Goal: Task Accomplishment & Management: Use online tool/utility

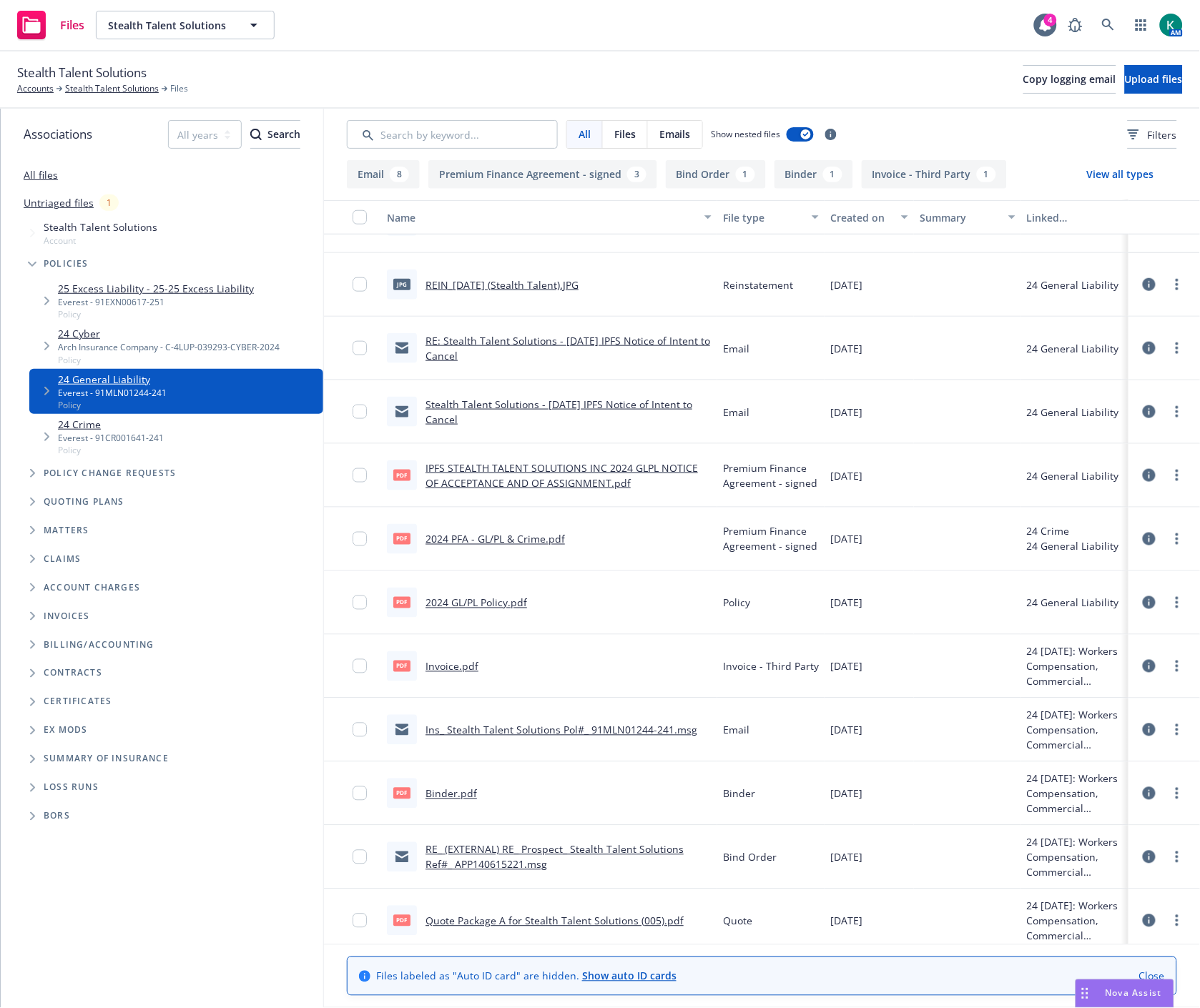
scroll to position [369, 0]
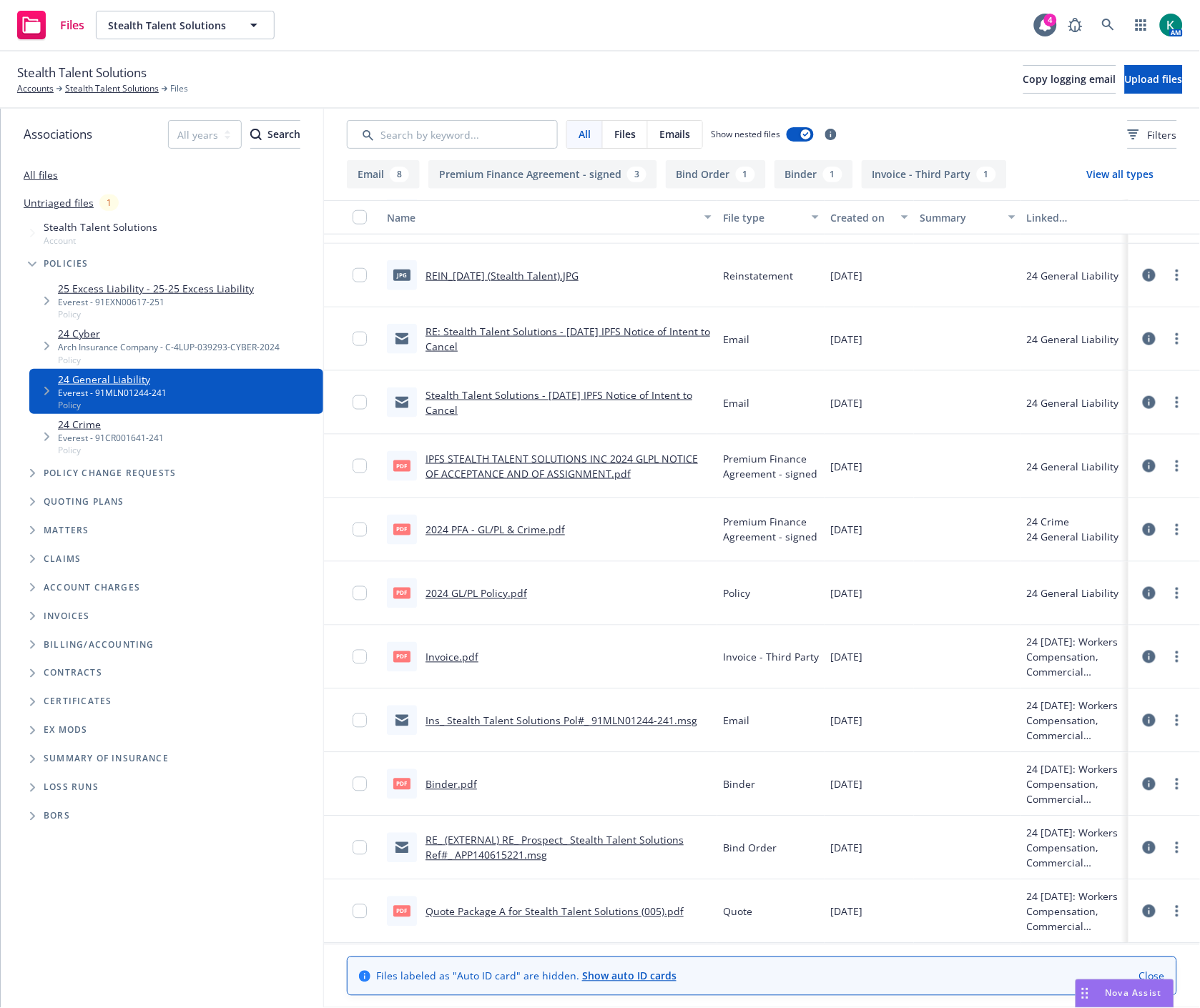
click at [39, 177] on link "All files" at bounding box center [41, 174] width 35 height 14
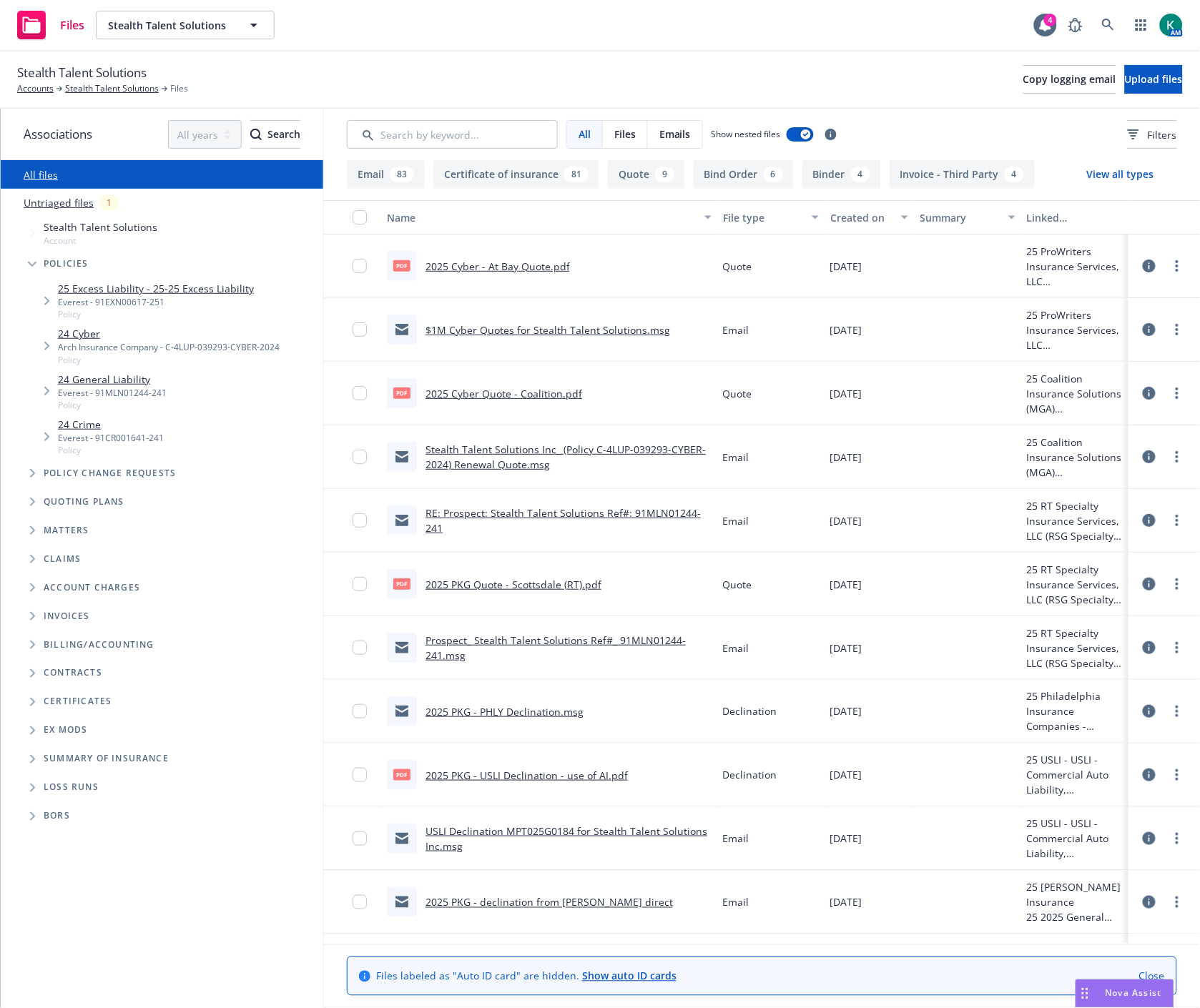
click at [846, 218] on div "Created on" at bounding box center [861, 218] width 62 height 15
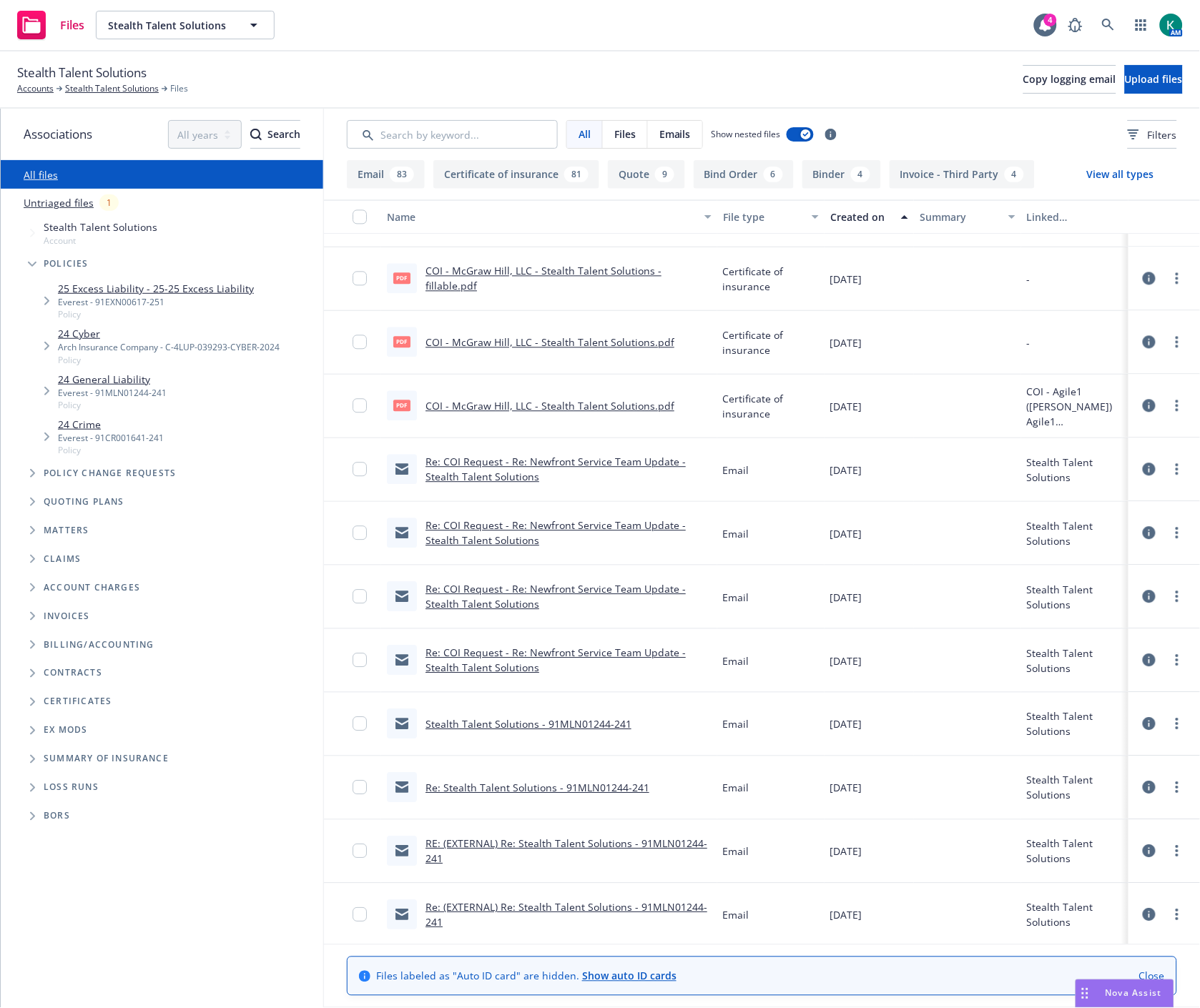
scroll to position [3575, 0]
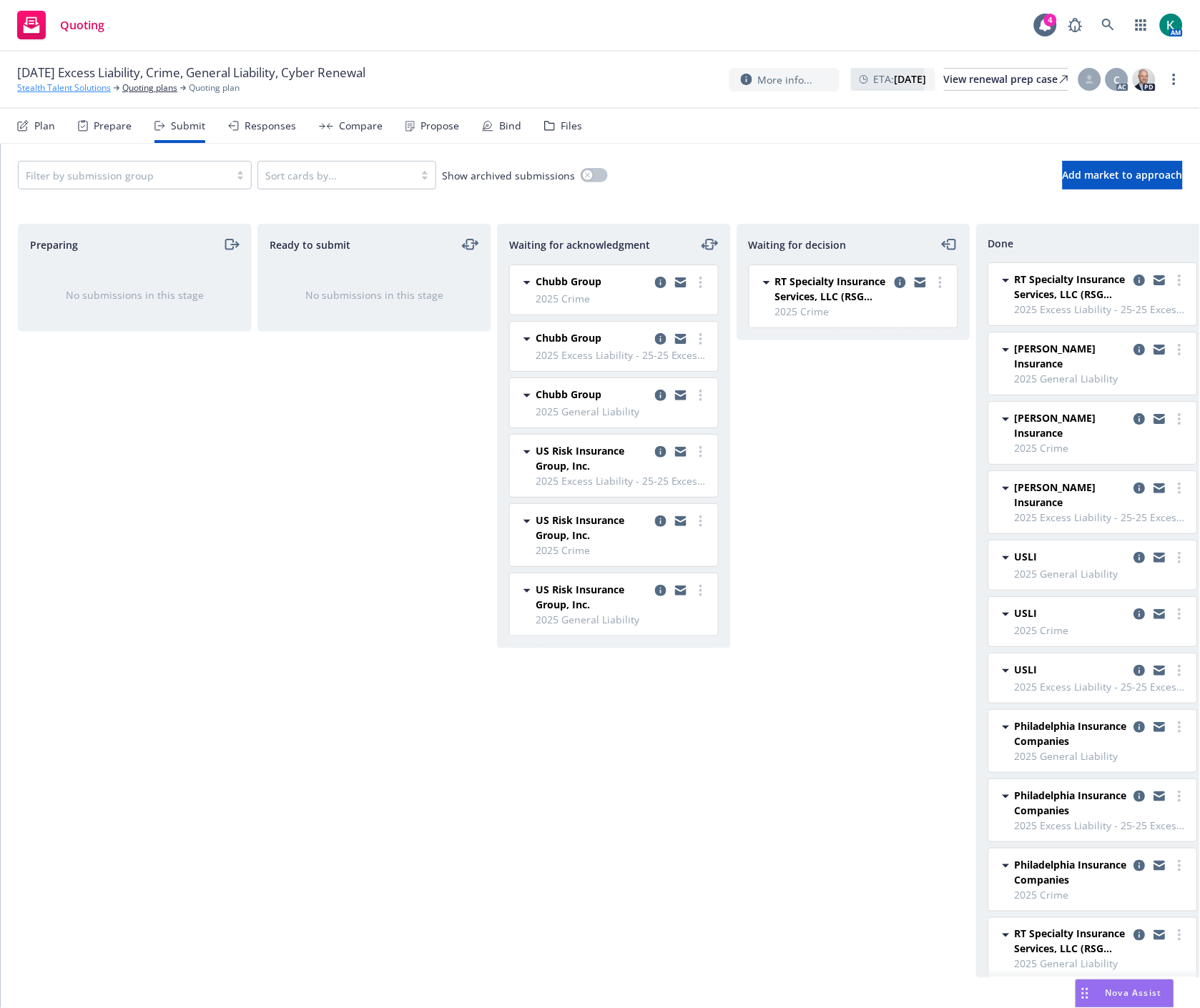
click at [53, 94] on link "Stealth Talent Solutions" at bounding box center [64, 87] width 94 height 13
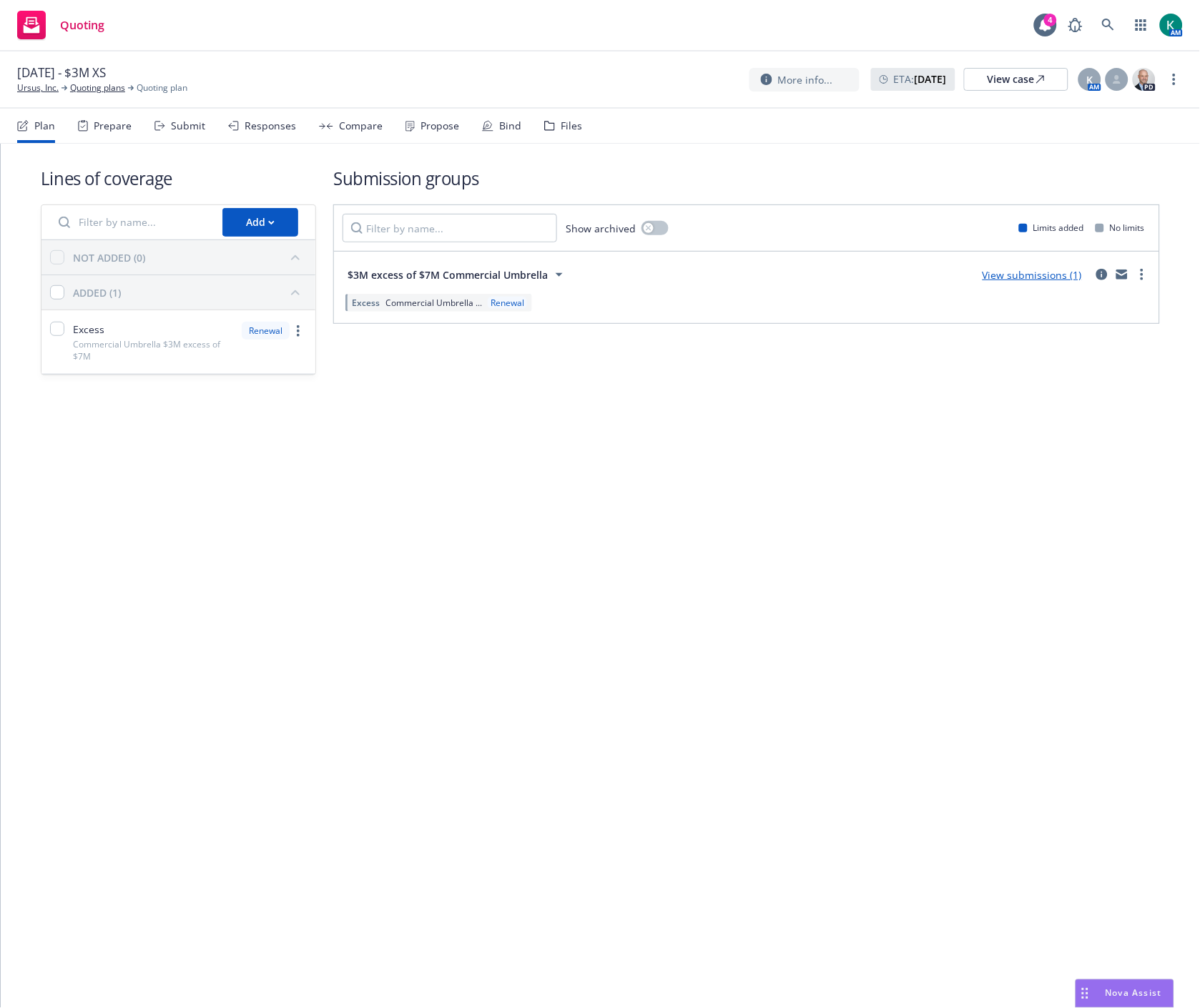
click at [486, 125] on icon at bounding box center [488, 126] width 12 height 12
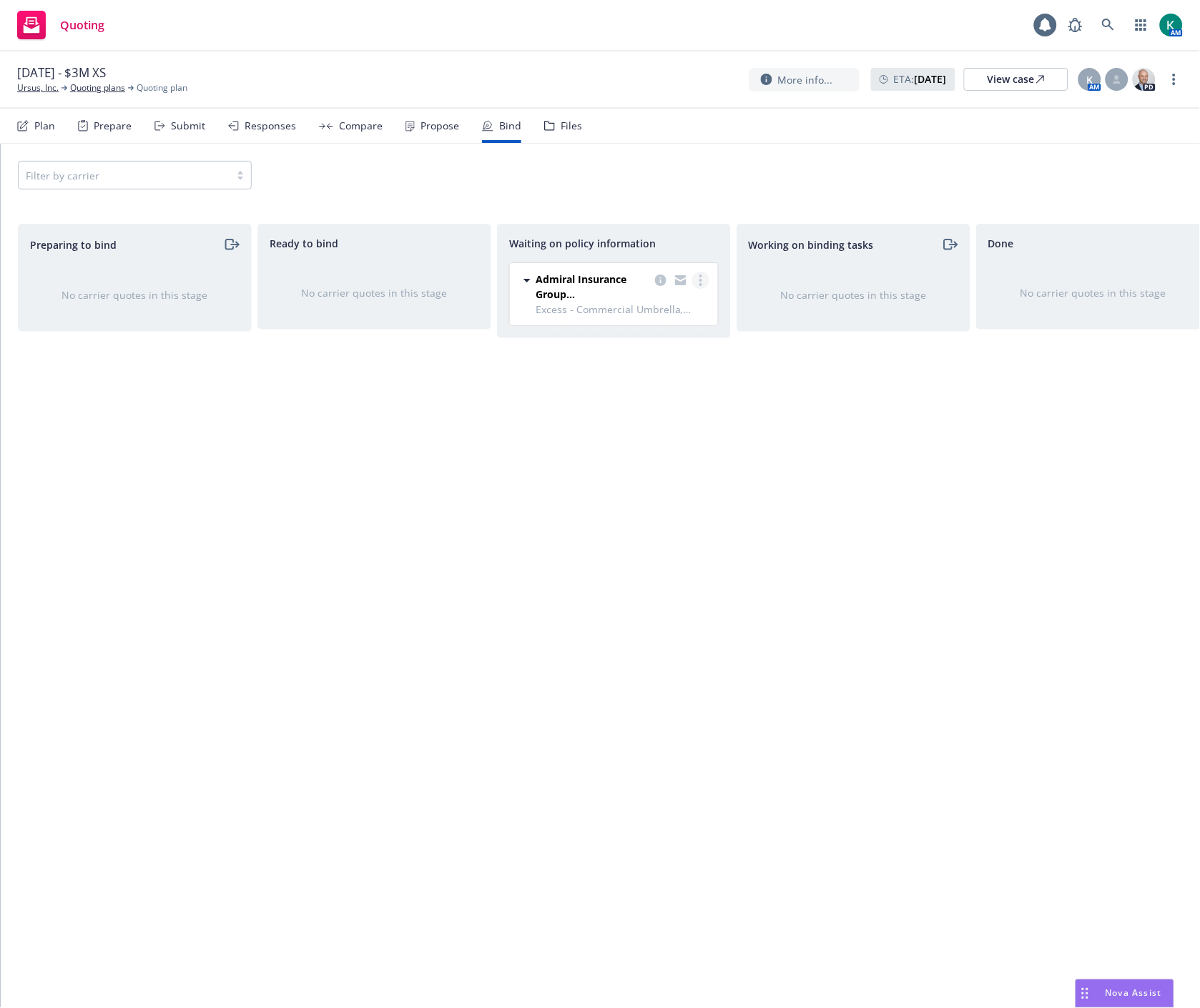
click at [703, 281] on link "more" at bounding box center [701, 280] width 17 height 17
click at [647, 317] on link "Create policies" at bounding box center [643, 310] width 130 height 29
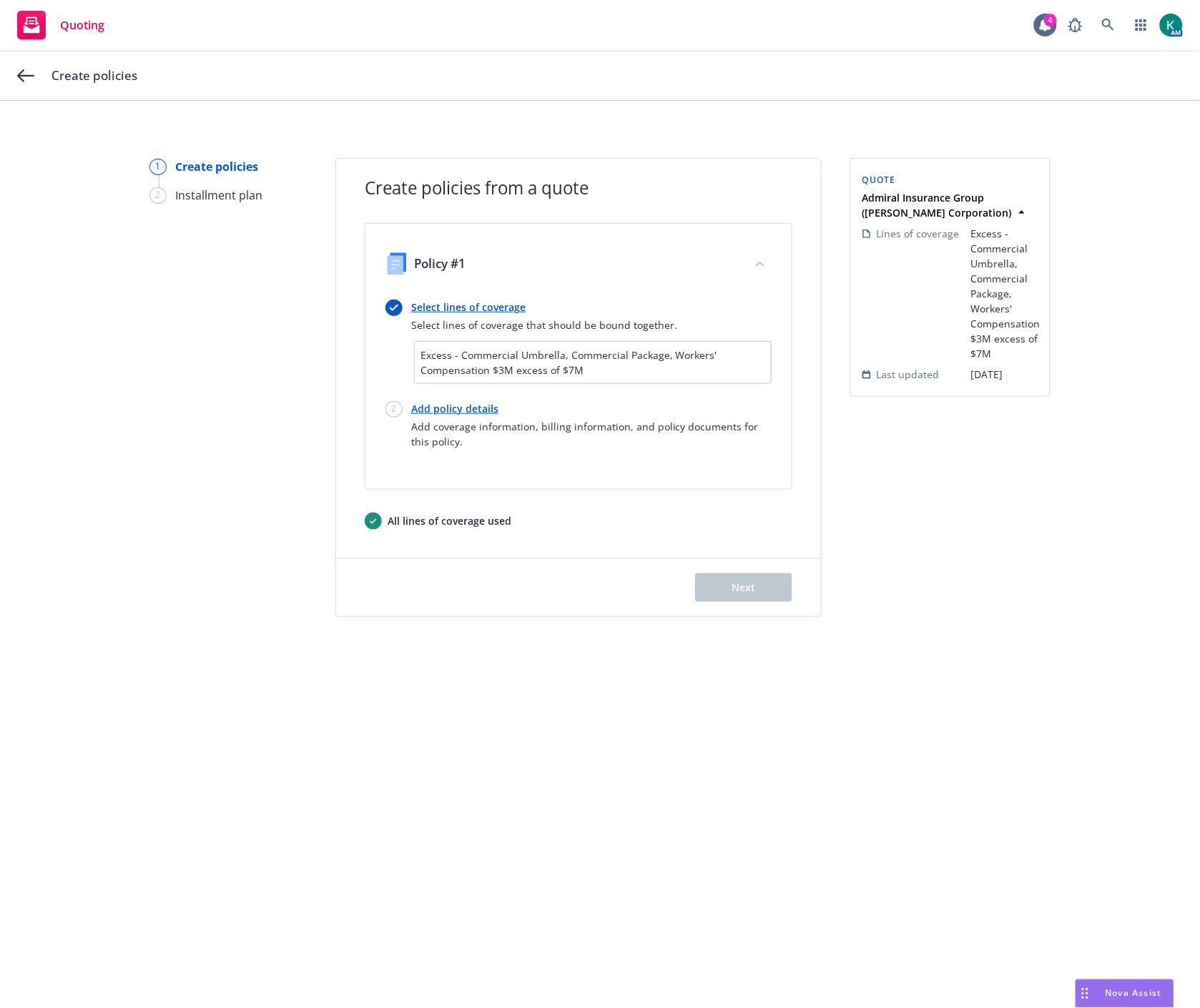
click at [784, 80] on div "Create policies" at bounding box center [617, 75] width 1131 height 17
click at [454, 407] on link "Add policy details" at bounding box center [591, 408] width 360 height 15
select select "CA"
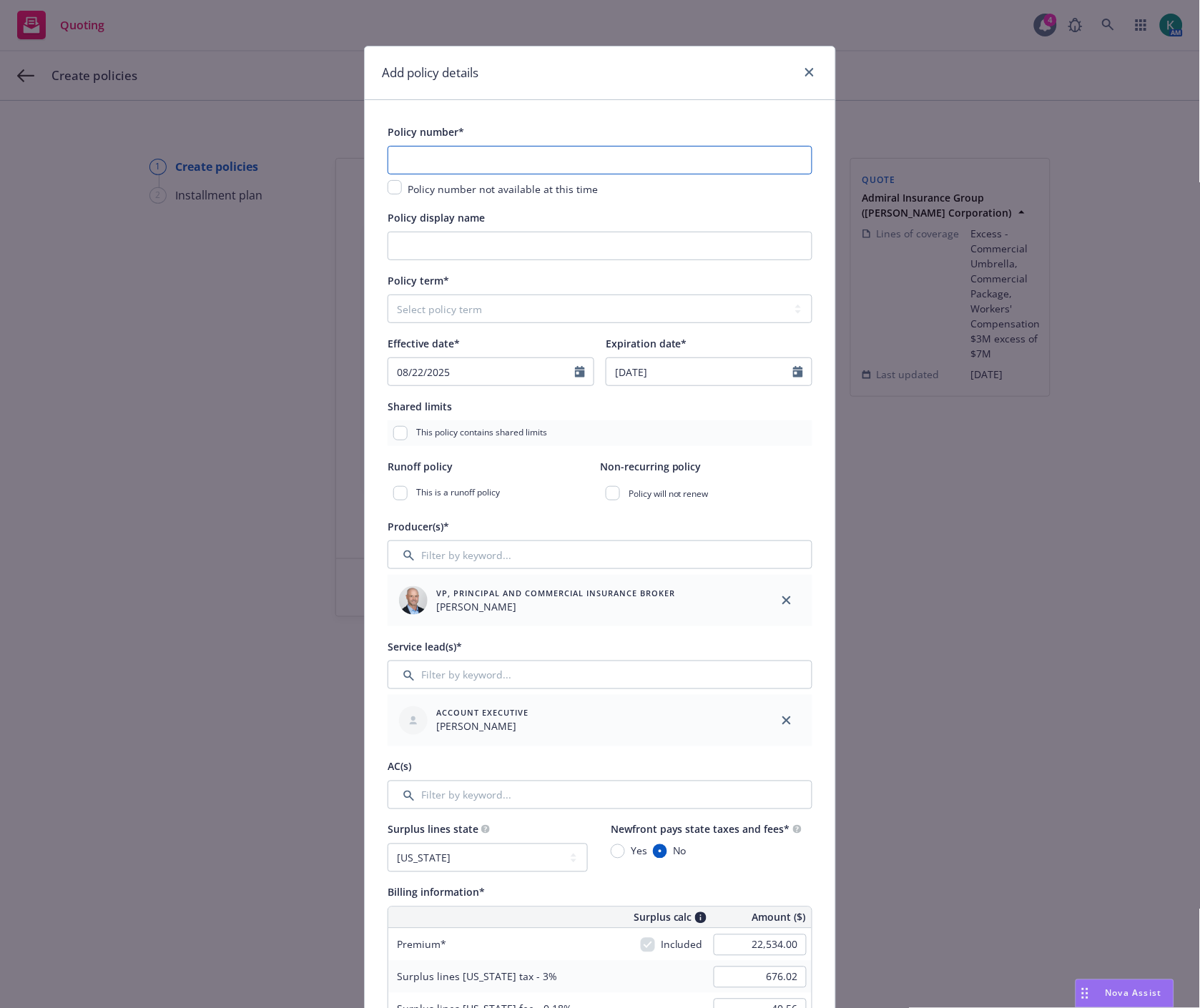
click at [417, 158] on input "text" at bounding box center [599, 160] width 425 height 29
paste input "UX000001985-01"
type input "UX000001985-01"
click at [401, 253] on input "Policy display name" at bounding box center [599, 246] width 425 height 29
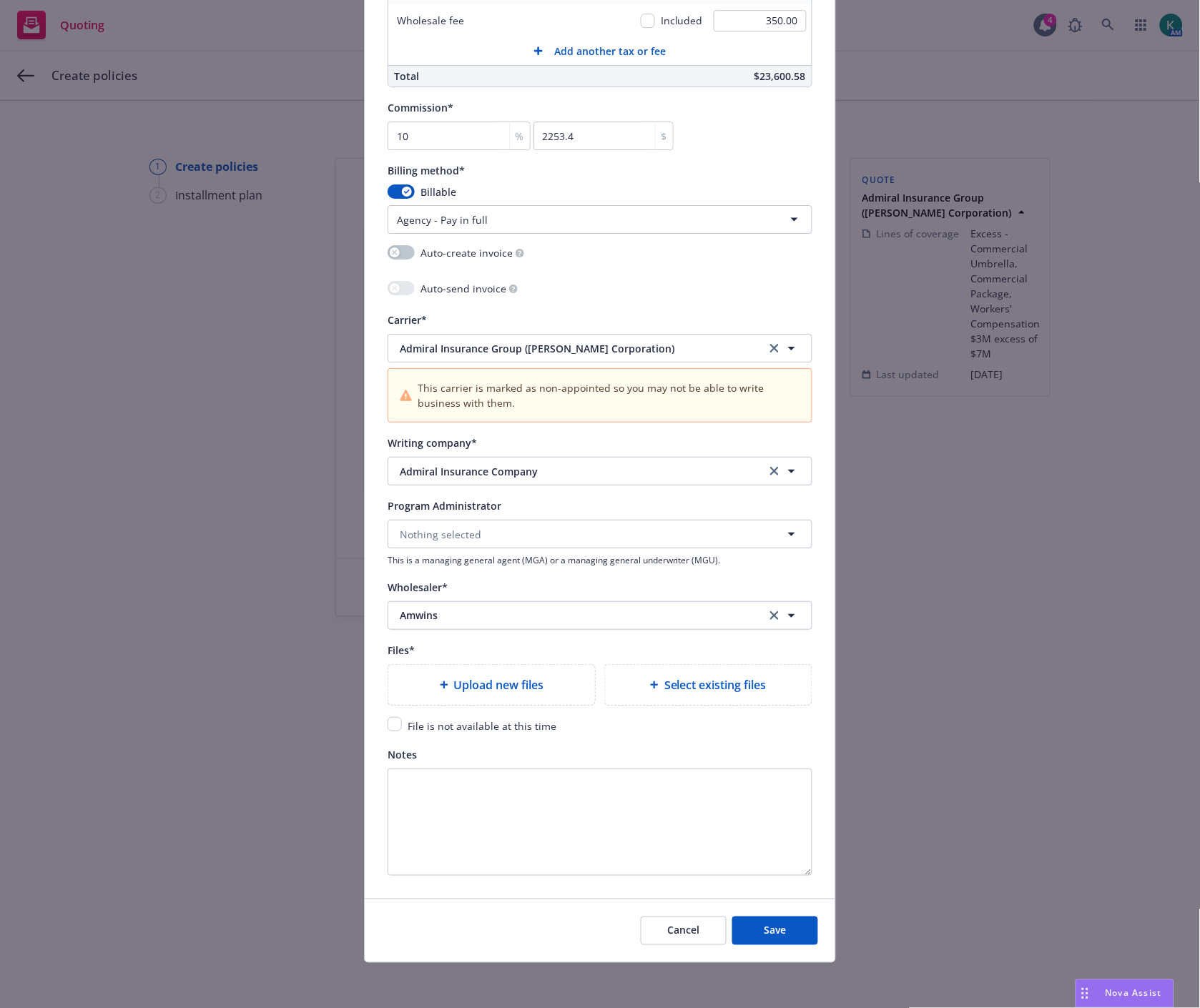
scroll to position [1123, 0]
type input "$3M Excess"
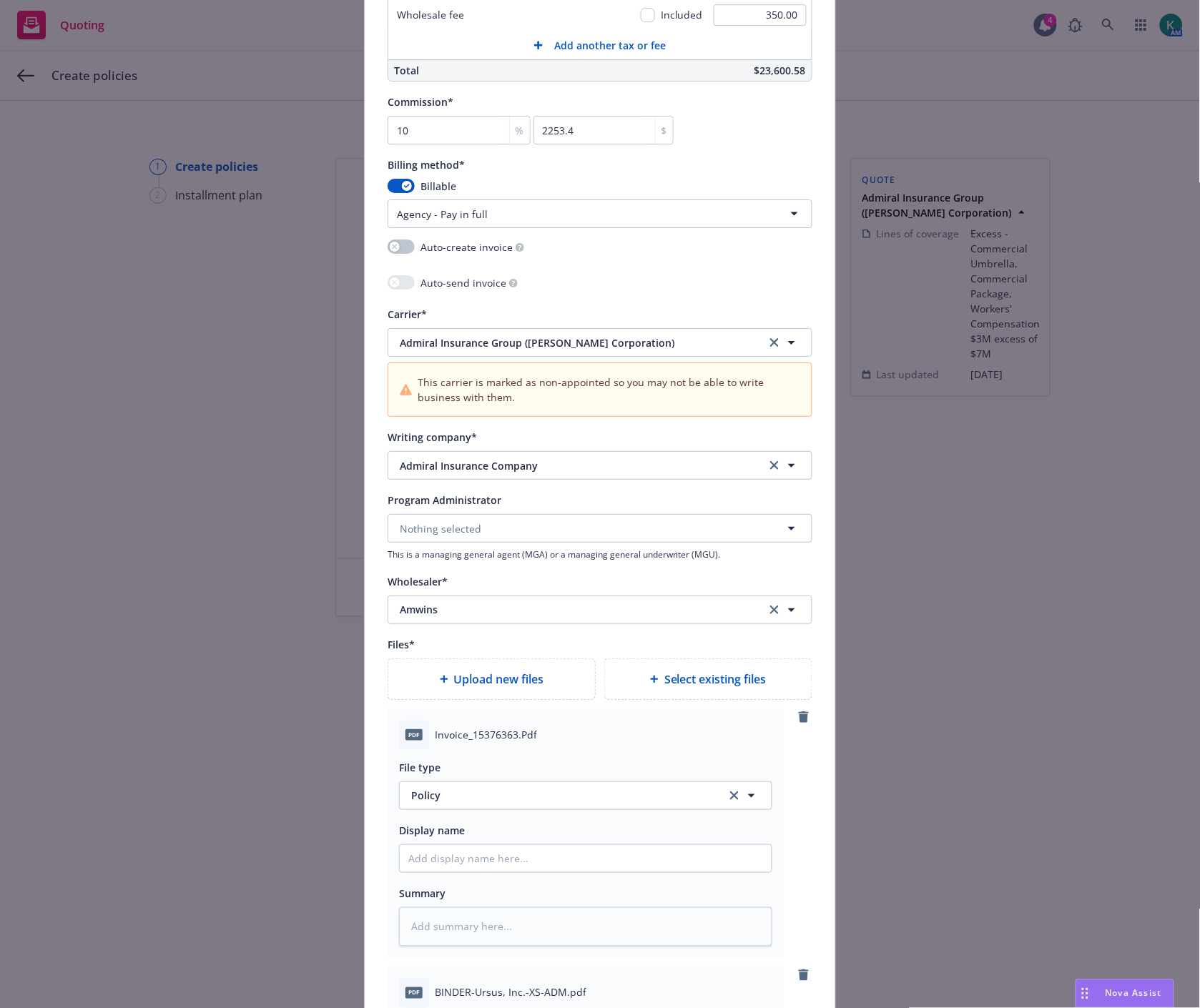
type textarea "x"
click at [469, 803] on span "Policy" at bounding box center [560, 795] width 299 height 15
type input "invo"
click at [460, 767] on div "Invoice - Third Party" at bounding box center [462, 756] width 108 height 20
type textarea "x"
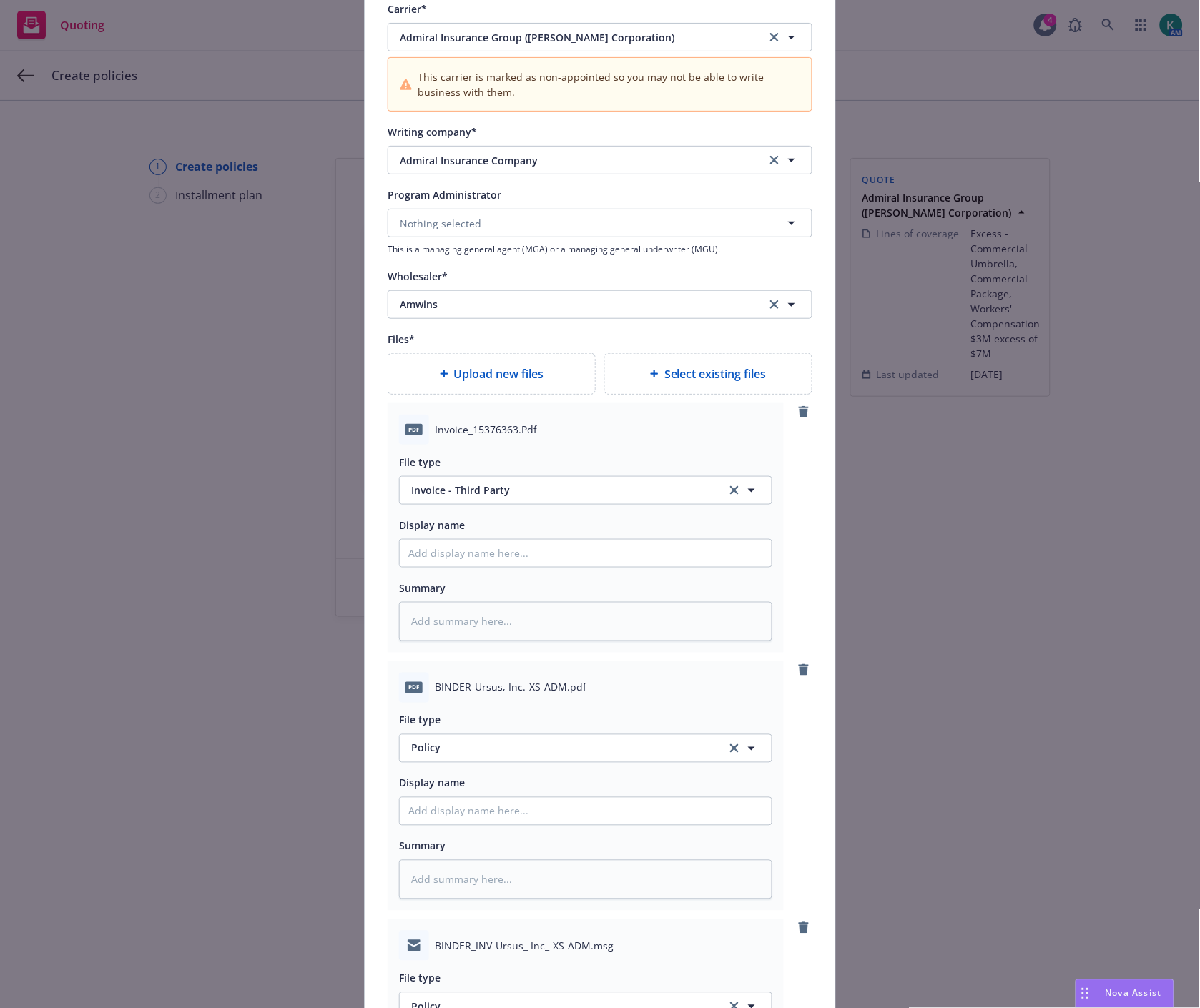
scroll to position [1440, 0]
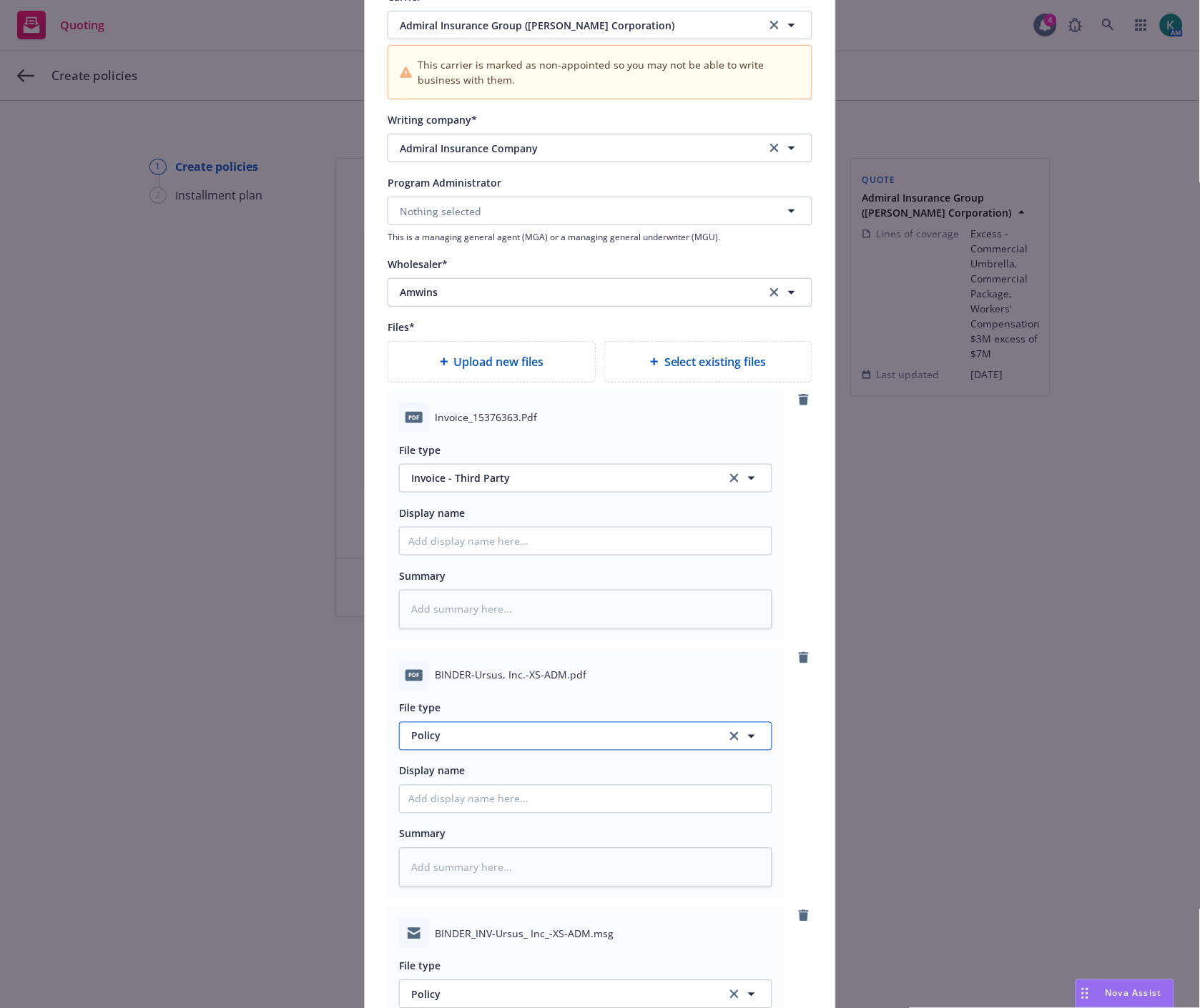
click at [467, 744] on span "Policy" at bounding box center [560, 736] width 299 height 15
type input "bind"
click at [462, 584] on div "Binder" at bounding box center [586, 583] width 355 height 20
type textarea "x"
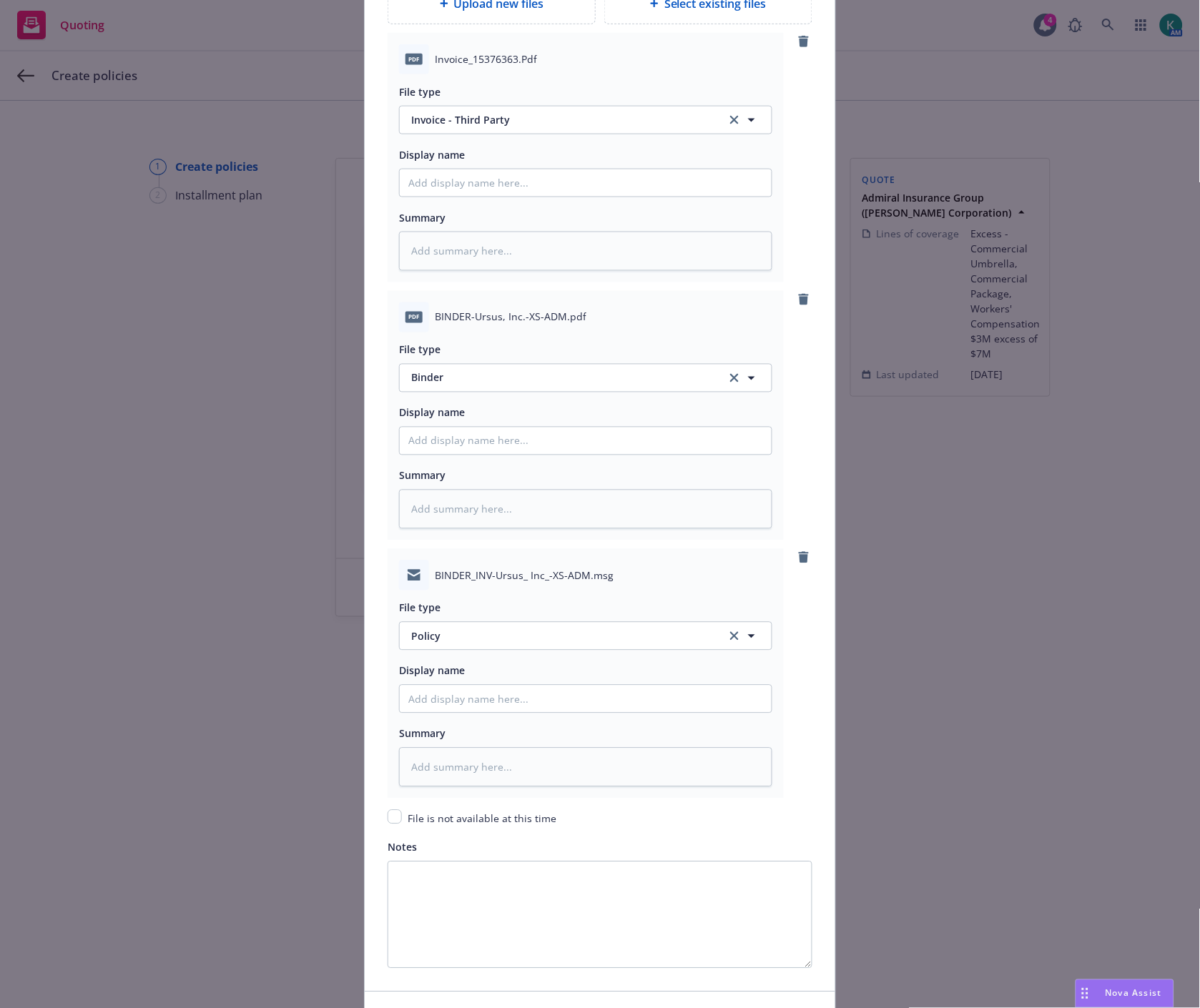
scroll to position [1838, 0]
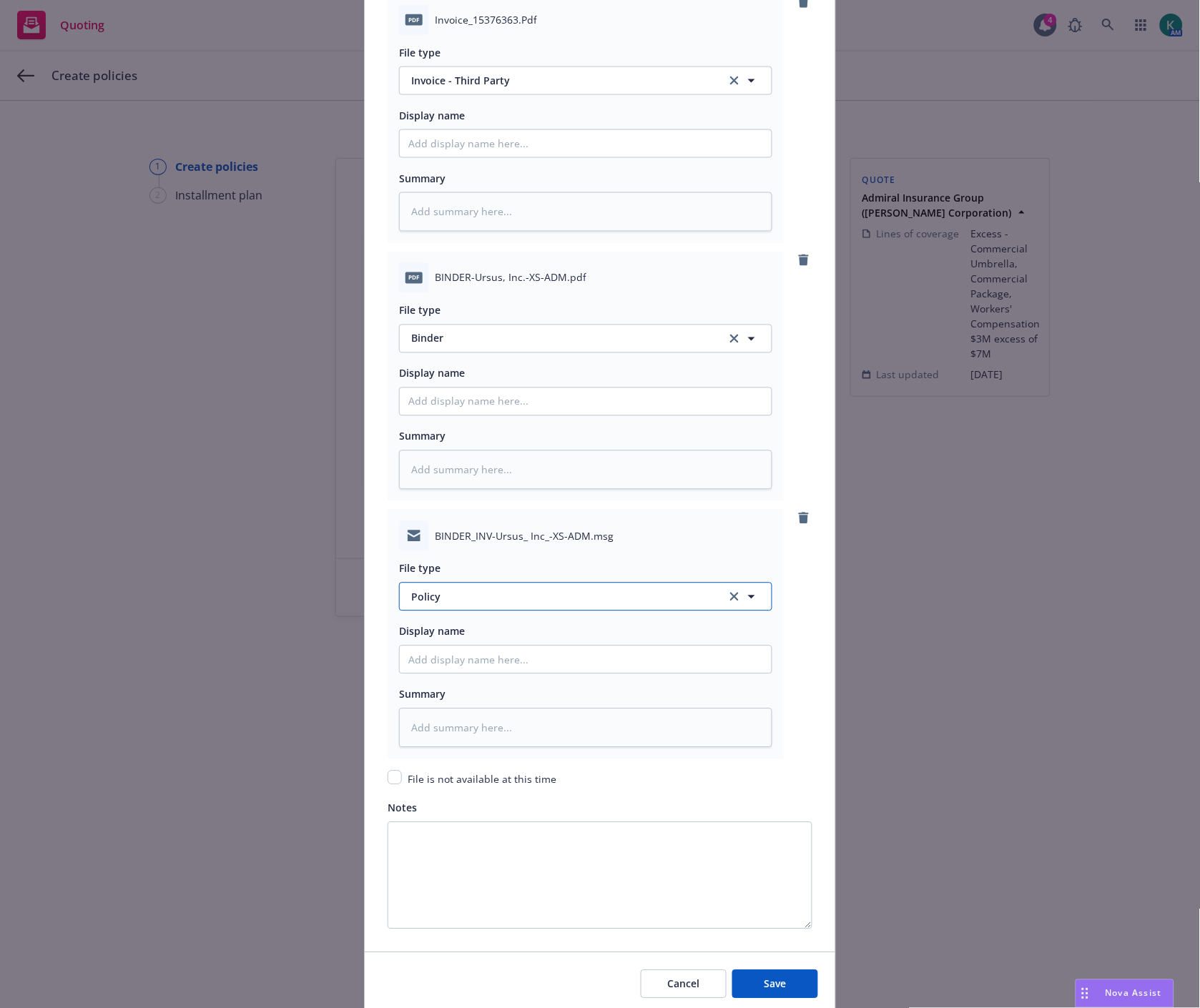
click at [431, 605] on span "Policy" at bounding box center [560, 597] width 299 height 15
type input "ema"
click at [439, 633] on div "Email" at bounding box center [586, 636] width 355 height 20
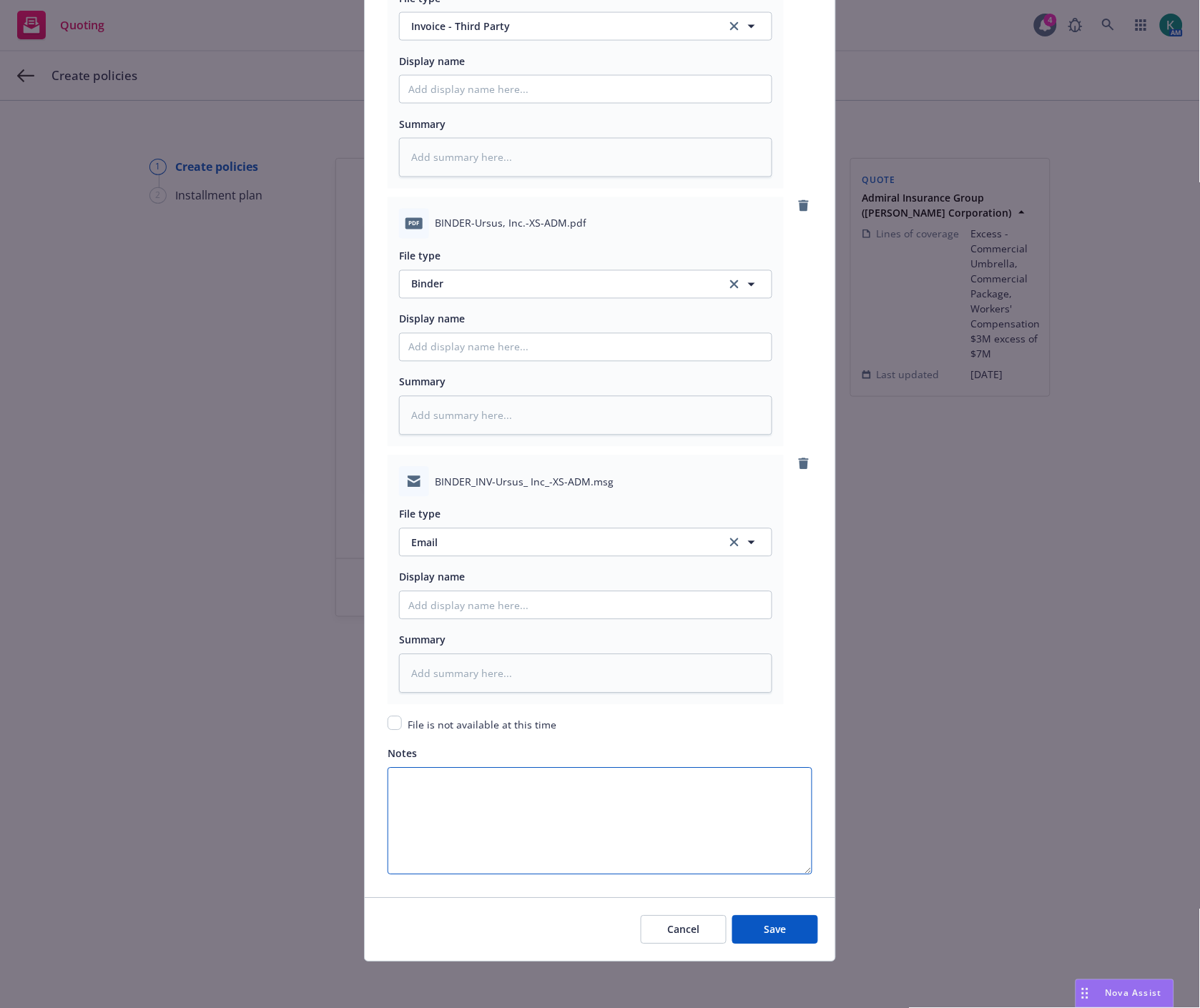
click at [484, 845] on textarea "Notes" at bounding box center [599, 821] width 425 height 108
click at [792, 921] on button "Save" at bounding box center [775, 930] width 86 height 29
type textarea "x"
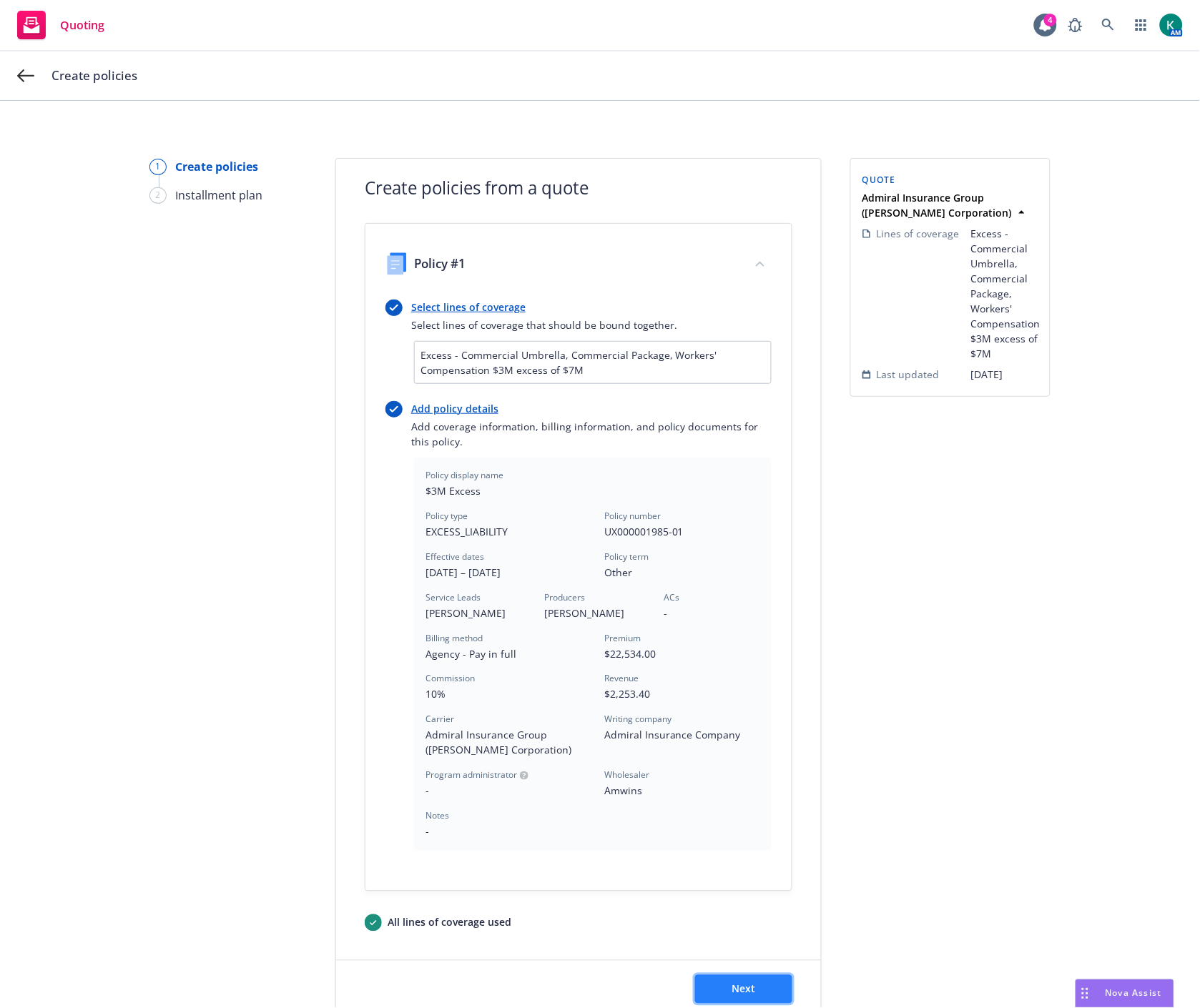
click at [740, 992] on span "Next" at bounding box center [744, 989] width 24 height 14
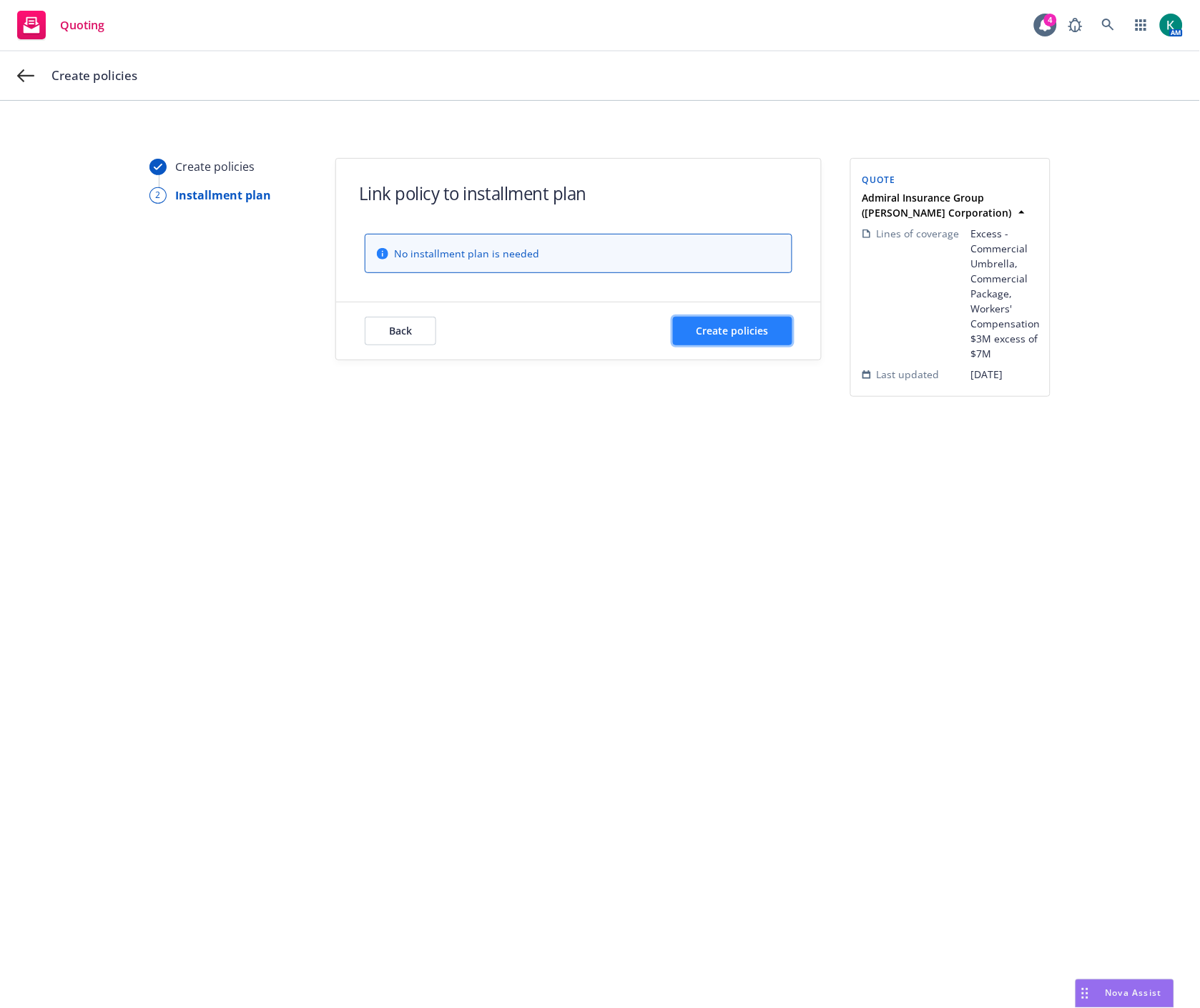
click at [731, 339] on button "Create policies" at bounding box center [732, 331] width 119 height 29
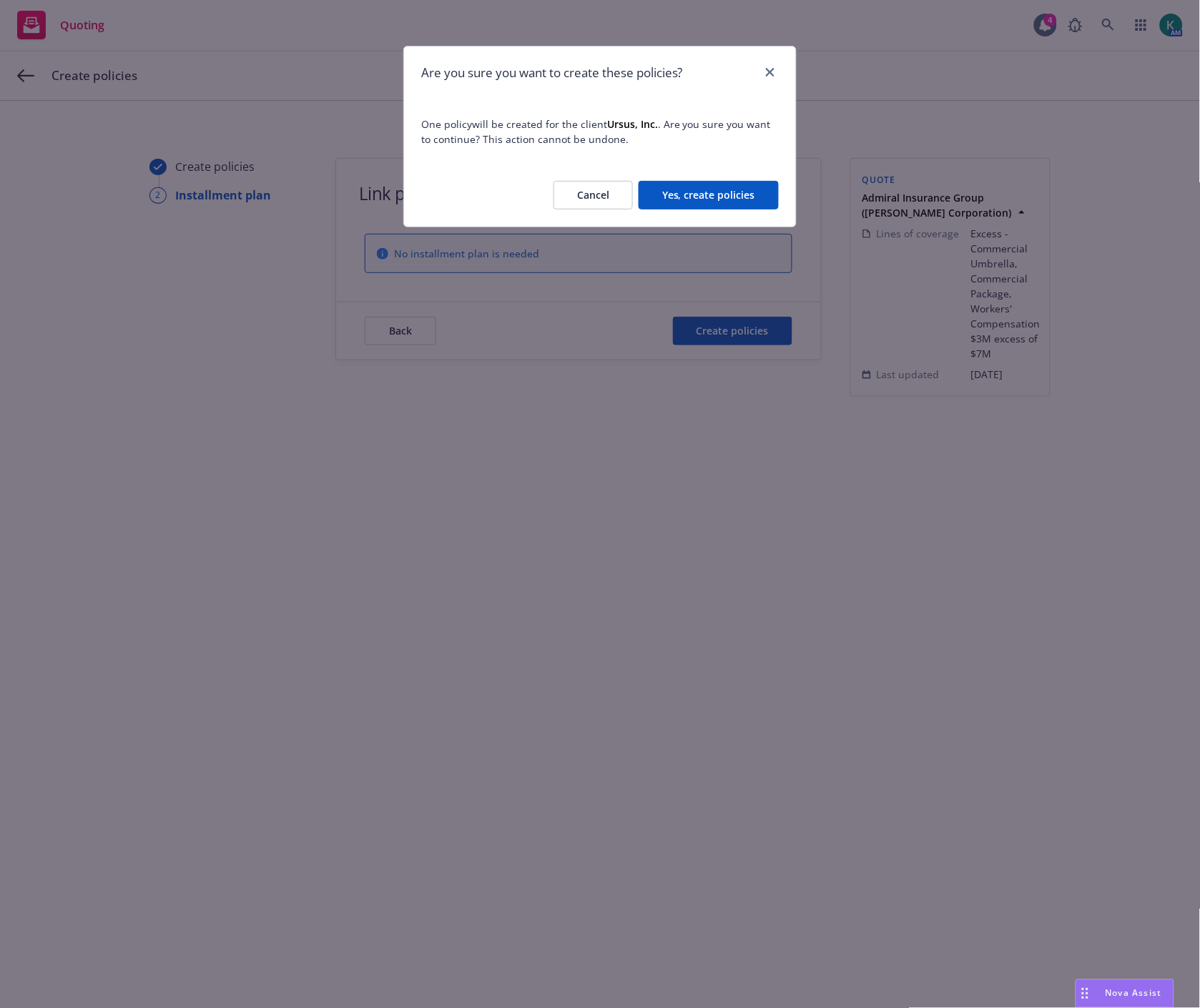
click at [737, 174] on div "Cancel Yes, create policies" at bounding box center [600, 195] width 392 height 63
click at [731, 188] on button "Yes, create policies" at bounding box center [708, 196] width 140 height 29
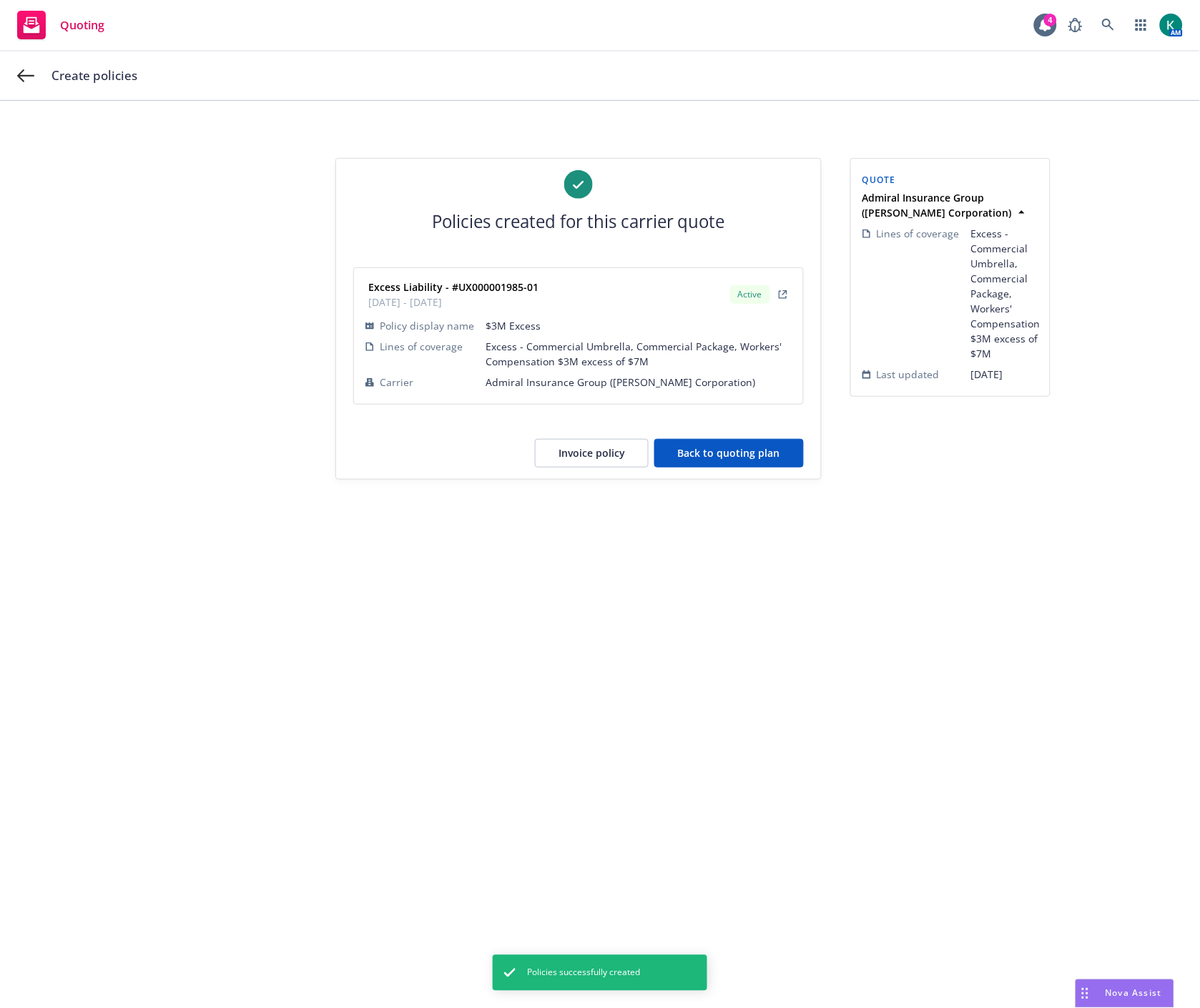
click at [758, 455] on button "Back to quoting plan" at bounding box center [729, 453] width 149 height 29
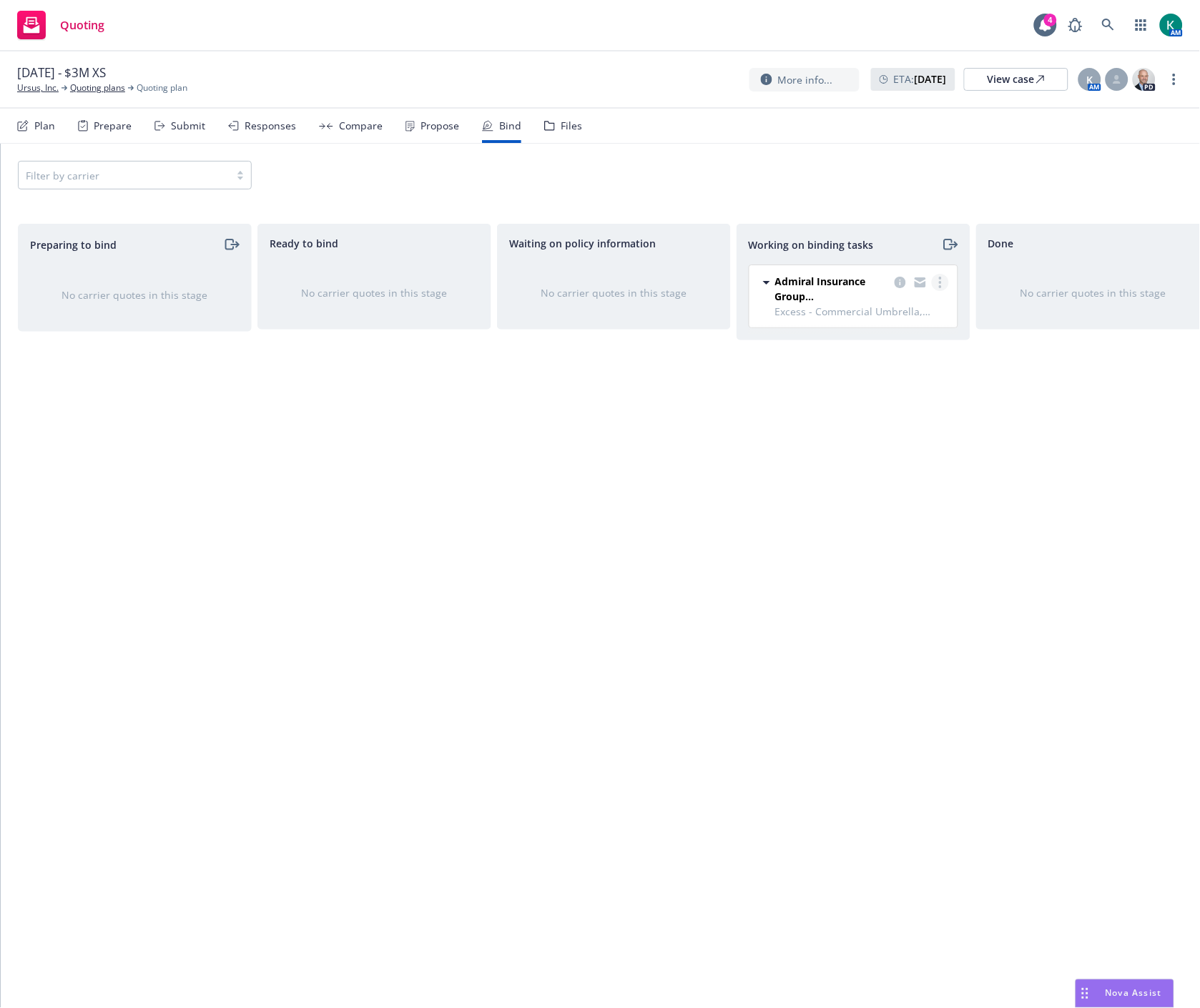
click at [942, 282] on link "more" at bounding box center [941, 282] width 17 height 17
click at [904, 341] on span "Move to done" at bounding box center [868, 341] width 99 height 14
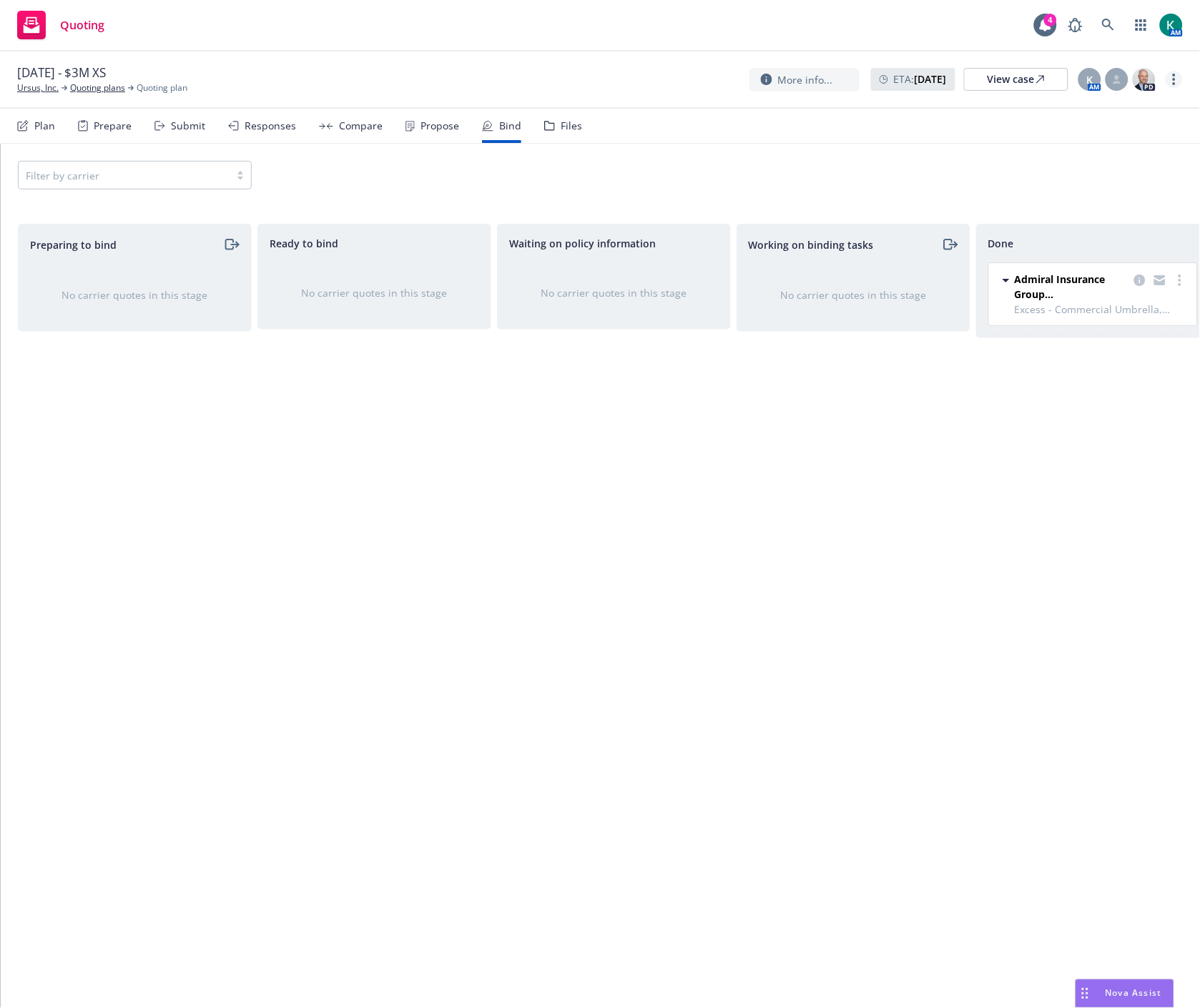
click at [1177, 80] on link "more" at bounding box center [1175, 80] width 17 height 17
click at [1044, 77] on icon at bounding box center [1041, 79] width 7 height 7
click at [45, 86] on link "Ursus, Inc." at bounding box center [37, 87] width 42 height 13
